Goal: Find specific page/section: Find specific page/section

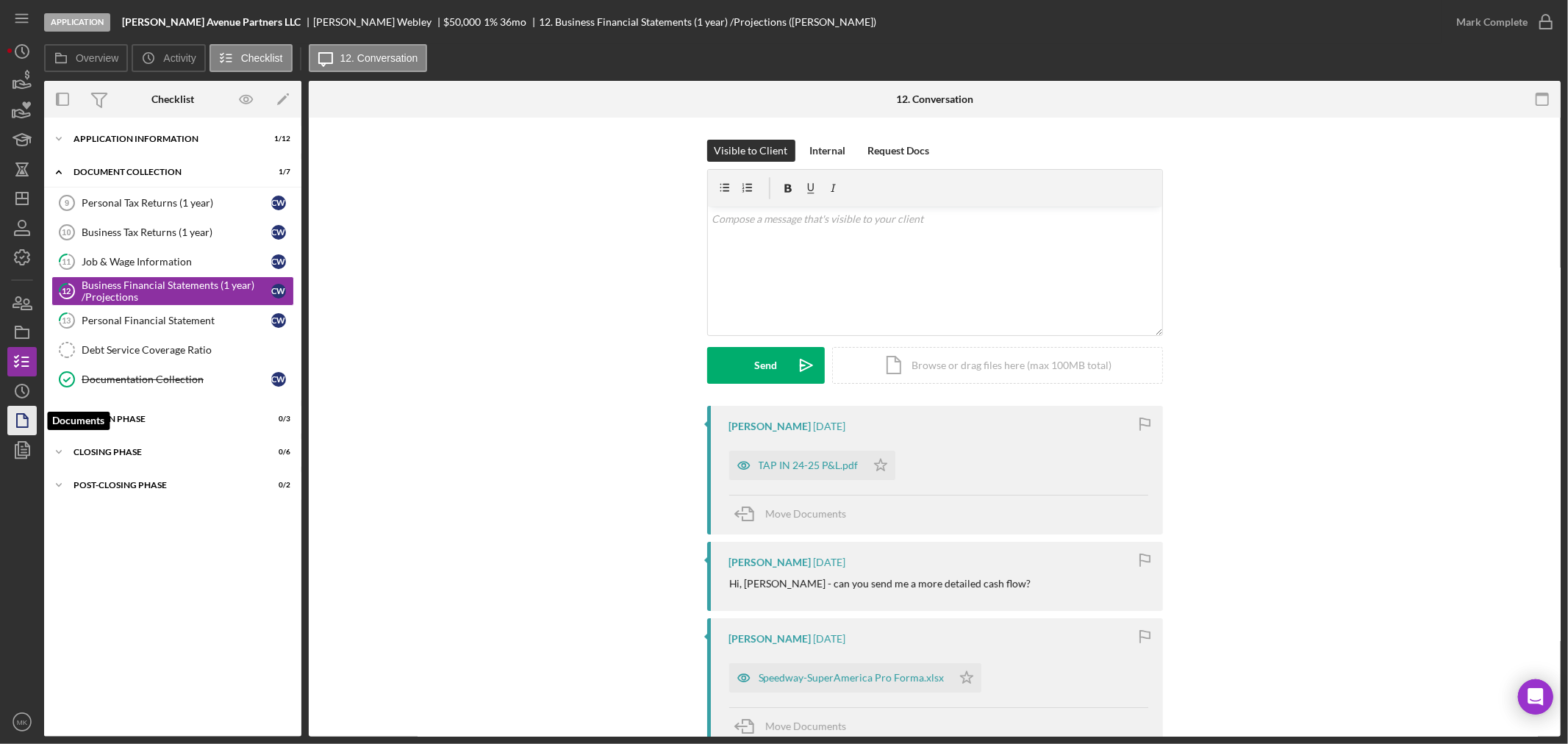
click at [17, 422] on polygon "button" at bounding box center [22, 420] width 11 height 13
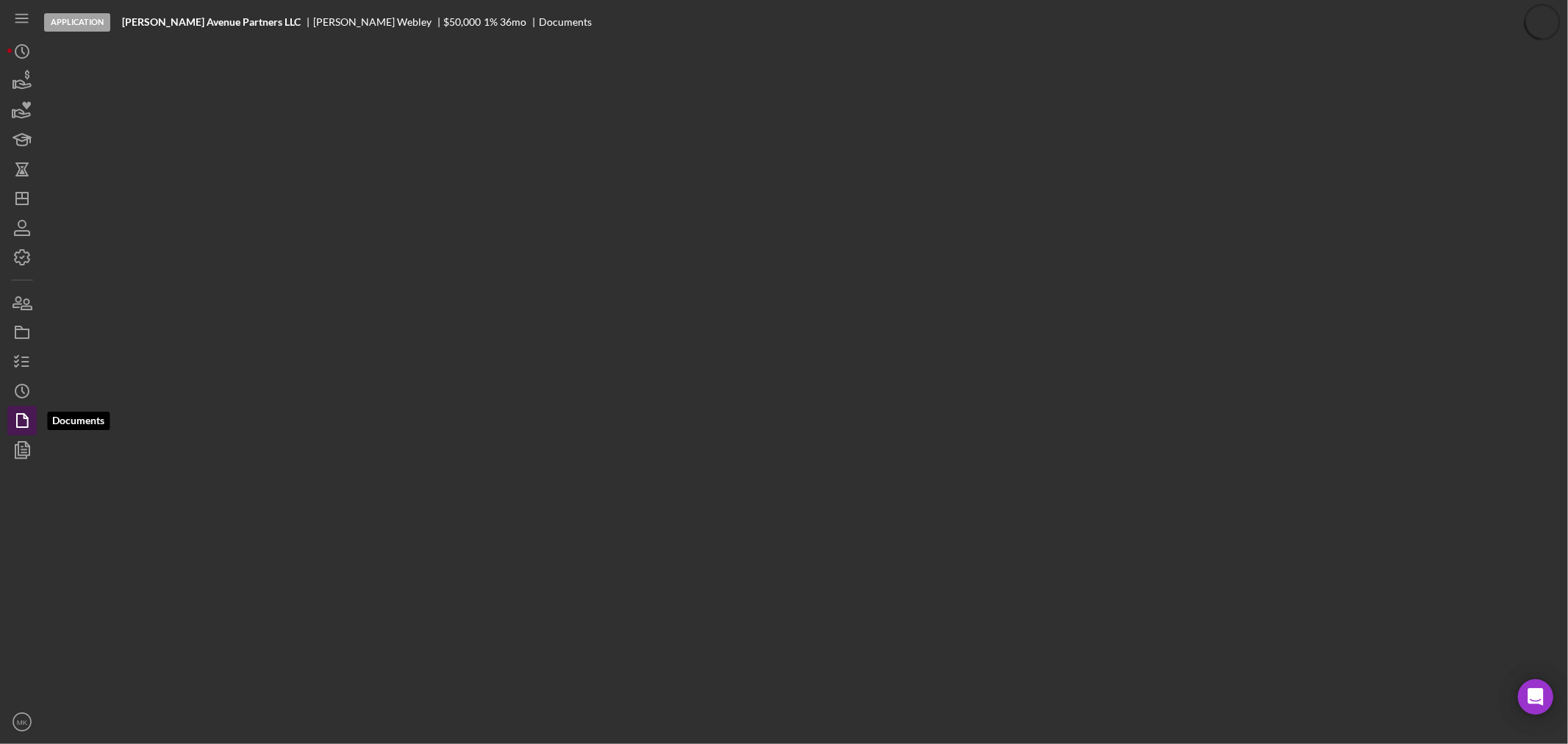
click at [25, 422] on icon "button" at bounding box center [22, 421] width 37 height 37
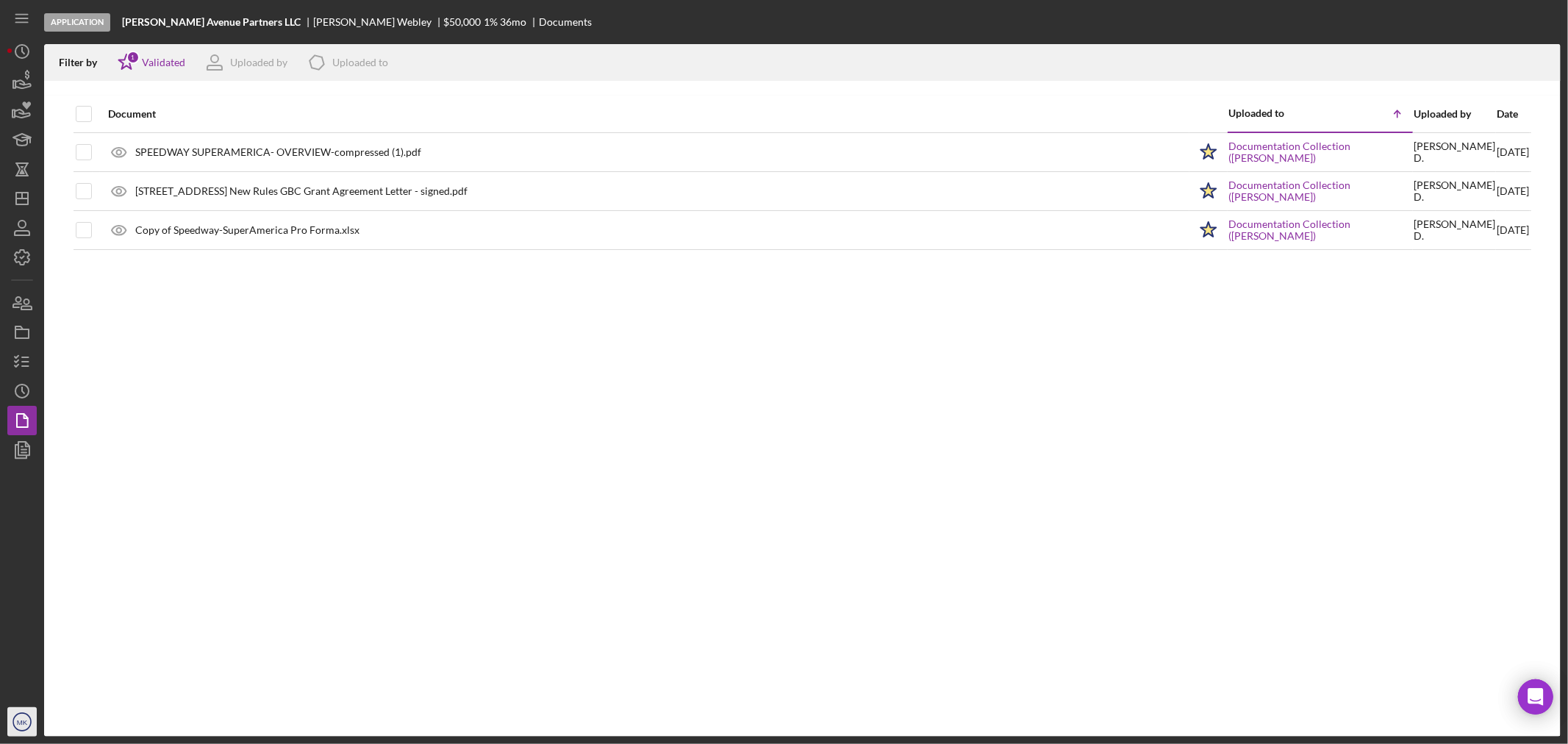
click at [15, 729] on icon "MK" at bounding box center [21, 722] width 29 height 37
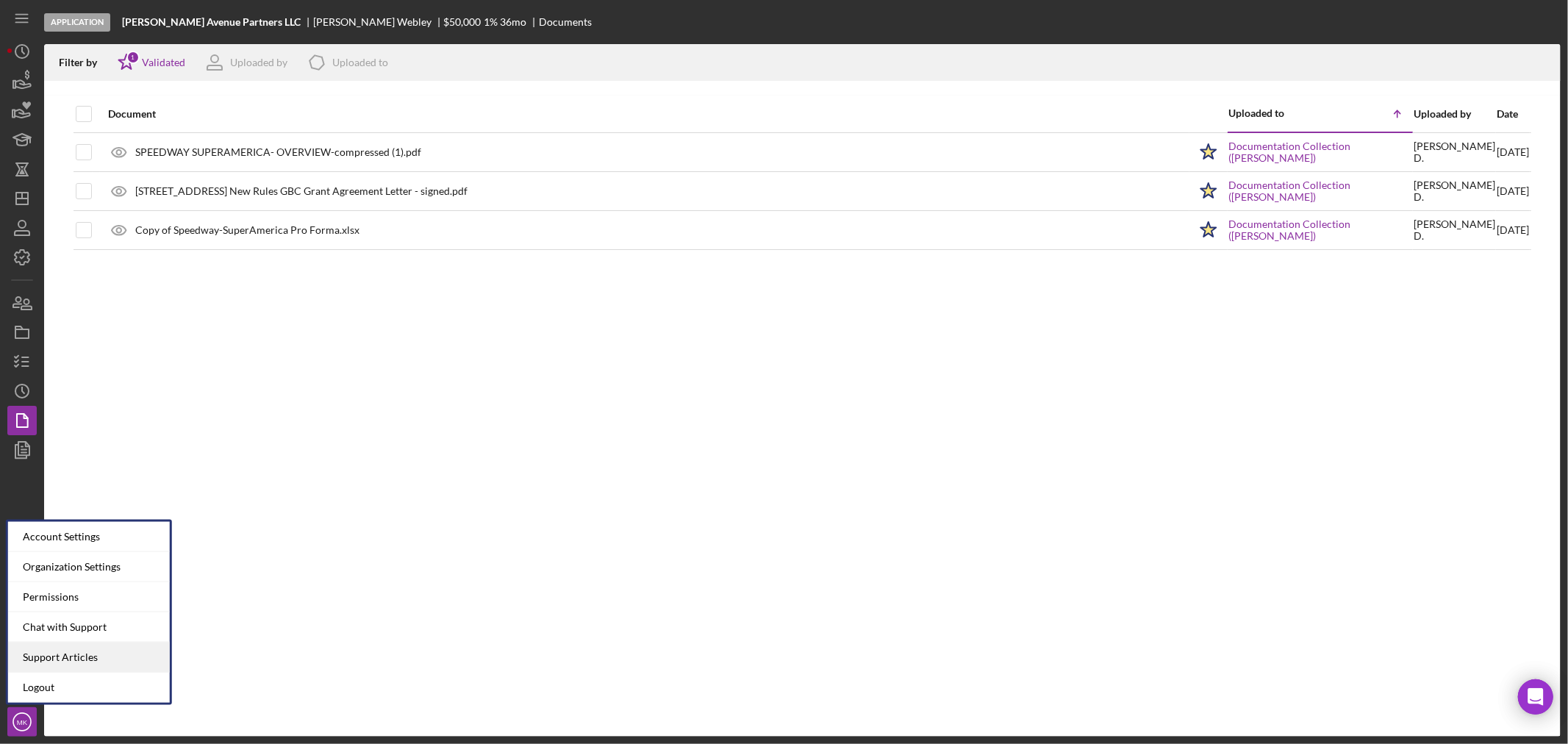
click at [115, 659] on link "Support Articles" at bounding box center [89, 657] width 162 height 30
